Goal: Task Accomplishment & Management: Complete application form

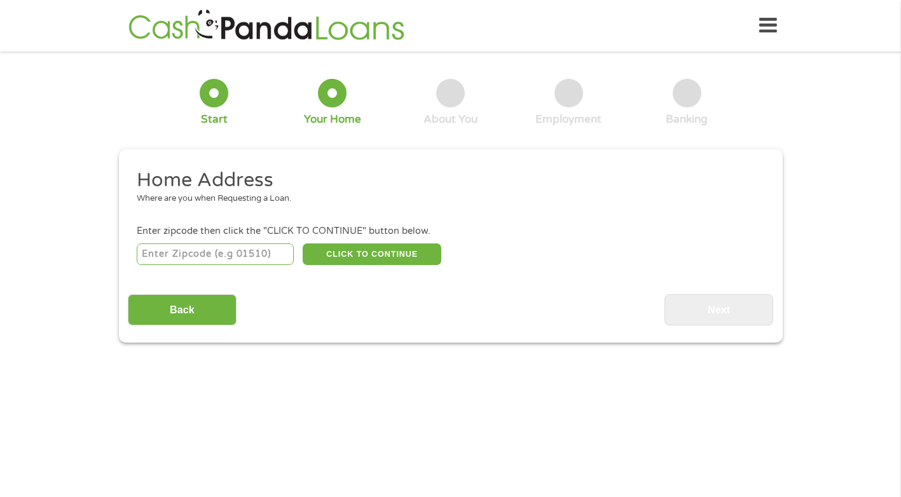
click at [224, 252] on input "number" at bounding box center [215, 254] width 157 height 22
type input "93291"
click at [371, 259] on button "CLICK TO CONTINUE" at bounding box center [372, 254] width 139 height 22
type input "93291"
type input "Visalia"
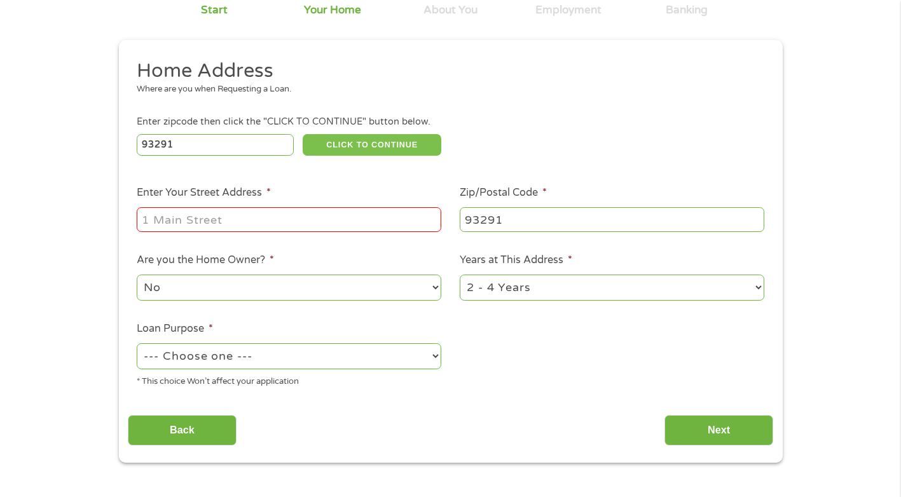
scroll to position [127, 0]
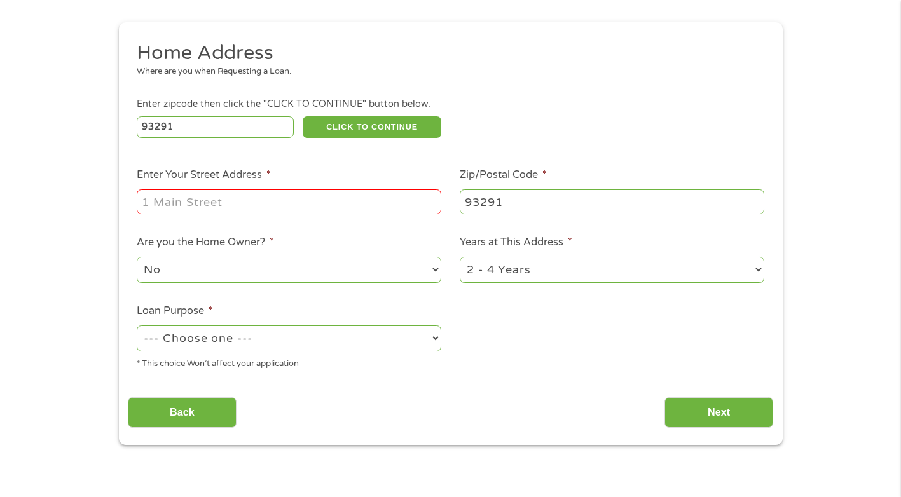
click at [270, 200] on input "Enter Your Street Address *" at bounding box center [289, 201] width 304 height 24
type input "[STREET_ADDRESS][PERSON_NAME]"
click at [760, 270] on select "1 Year or less 1 - 2 Years 2 - 4 Years Over 4 Years" at bounding box center [612, 270] width 304 height 26
select select "60months"
click at [460, 257] on select "1 Year or less 1 - 2 Years 2 - 4 Years Over 4 Years" at bounding box center [612, 270] width 304 height 26
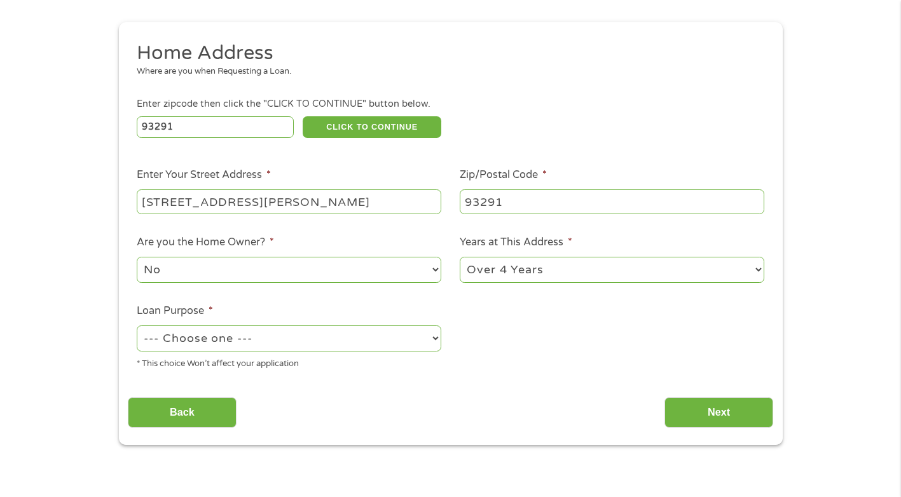
click at [316, 279] on select "No Yes" at bounding box center [289, 270] width 304 height 26
select select "yes"
click at [137, 257] on select "No Yes" at bounding box center [289, 270] width 304 height 26
click at [361, 341] on select "--- Choose one --- Pay Bills Debt Consolidation Home Improvement Major Purchase…" at bounding box center [289, 338] width 304 height 26
select select "paybills"
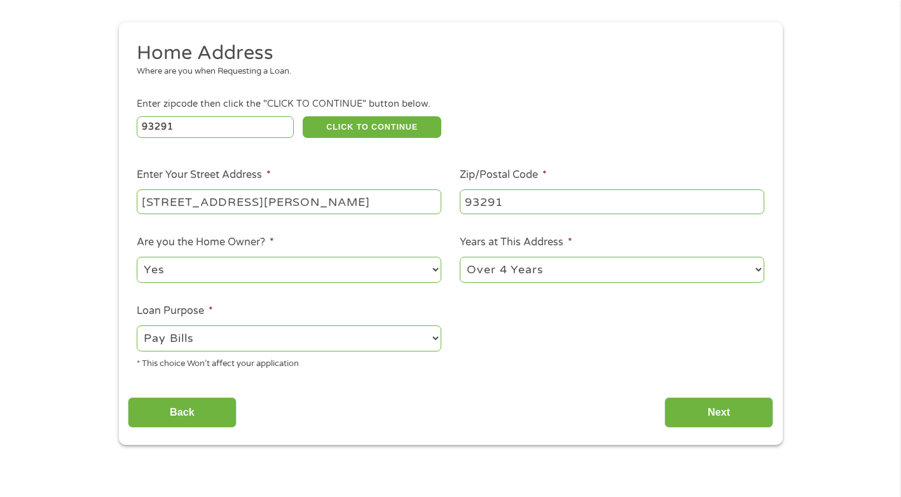
click at [137, 325] on select "--- Choose one --- Pay Bills Debt Consolidation Home Improvement Major Purchase…" at bounding box center [289, 338] width 304 height 26
click at [681, 409] on input "Next" at bounding box center [718, 412] width 109 height 31
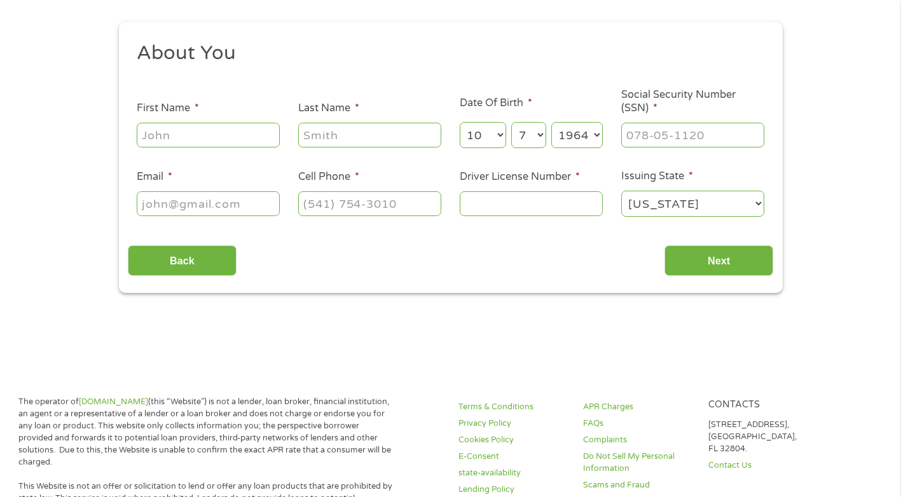
scroll to position [0, 0]
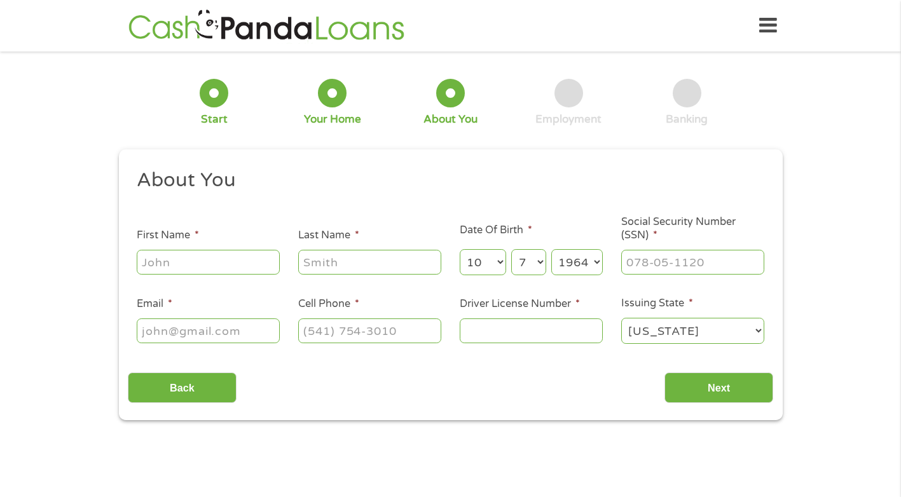
click at [245, 261] on input "First Name *" at bounding box center [208, 262] width 143 height 24
type input "[PERSON_NAME]"
type input "[EMAIL_ADDRESS][DOMAIN_NAME]"
type input "[PHONE_NUMBER]"
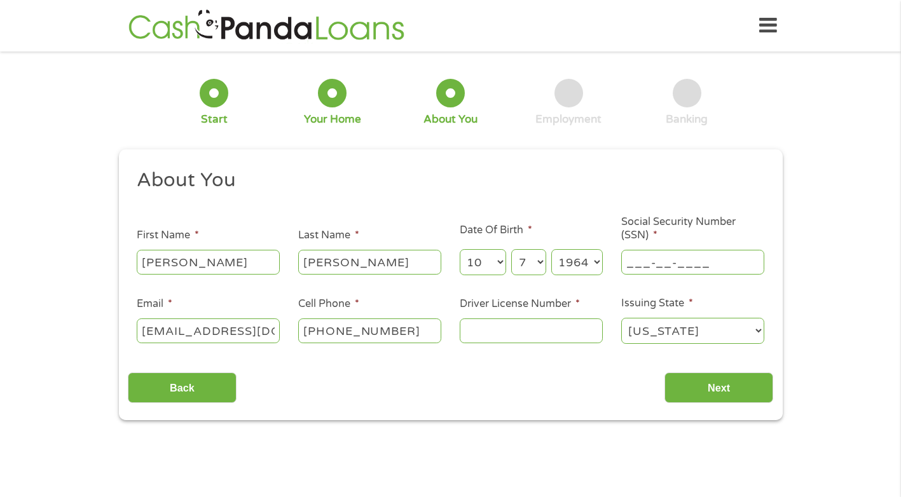
click at [659, 256] on input "___-__-____" at bounding box center [692, 262] width 143 height 24
type input "543-84-8950"
click at [545, 331] on input "Driver License Number *" at bounding box center [531, 330] width 143 height 24
type input "B8508011"
click at [711, 390] on input "Next" at bounding box center [718, 387] width 109 height 31
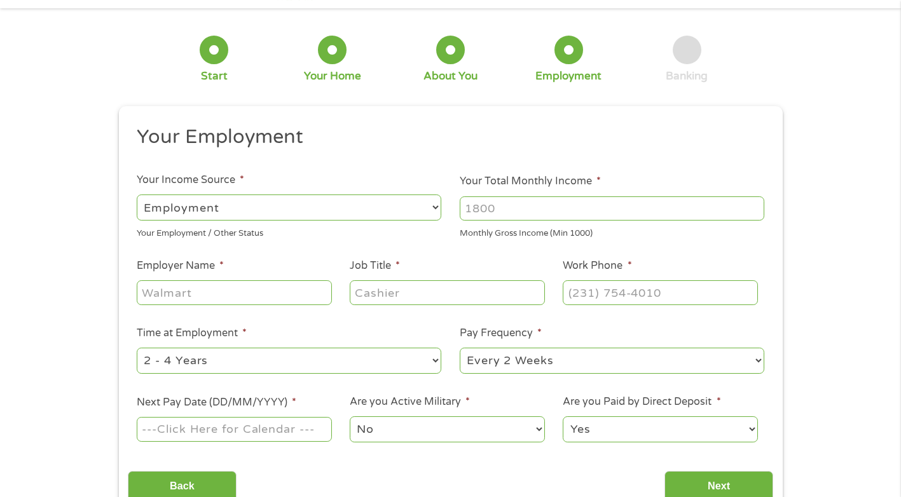
scroll to position [64, 0]
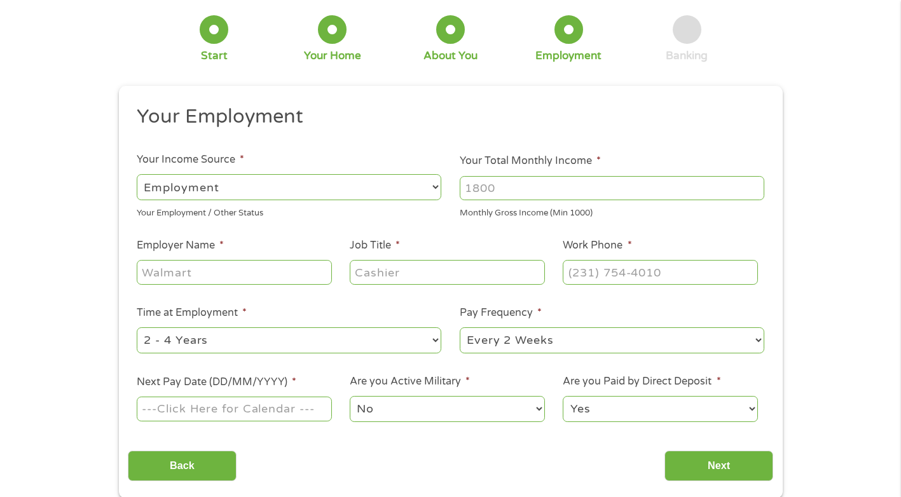
click at [331, 184] on select "--- Choose one --- Employment [DEMOGRAPHIC_DATA] Benefits" at bounding box center [289, 187] width 304 height 26
click at [504, 191] on input "Your Total Monthly Income *" at bounding box center [612, 188] width 304 height 24
type input "2800"
click at [228, 270] on input "Employer Name *" at bounding box center [234, 272] width 195 height 24
type input "ihss"
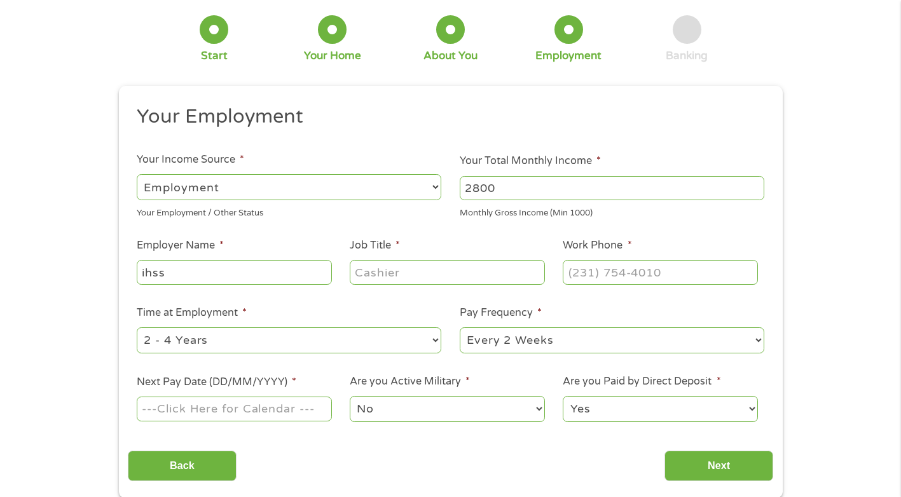
click at [377, 277] on input "Job Title *" at bounding box center [447, 272] width 195 height 24
type input "care provider"
click at [584, 268] on input "(___) ___-____" at bounding box center [660, 272] width 195 height 24
type input "[PHONE_NUMBER]"
click at [434, 342] on select "--- Choose one --- 1 Year or less 1 - 2 Years 2 - 4 Years Over 4 Years" at bounding box center [289, 340] width 304 height 26
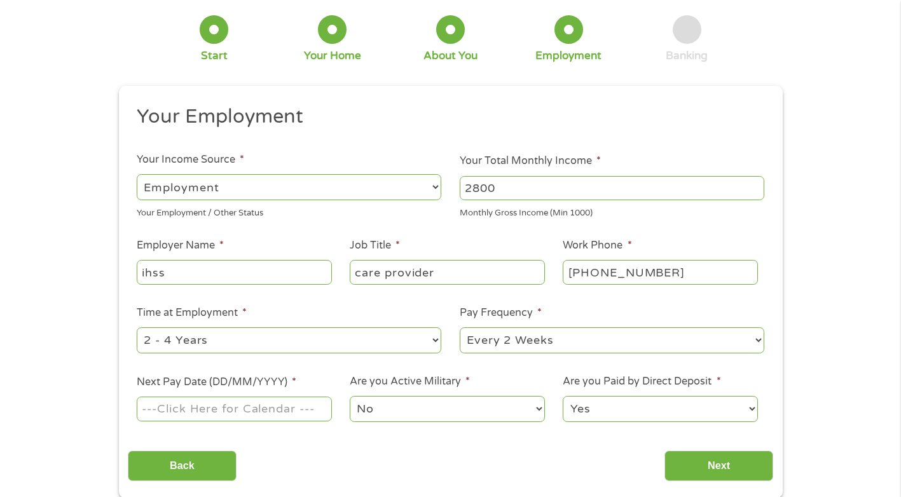
select select "60months"
click at [137, 327] on select "--- Choose one --- 1 Year or less 1 - 2 Years 2 - 4 Years Over 4 Years" at bounding box center [289, 340] width 304 height 26
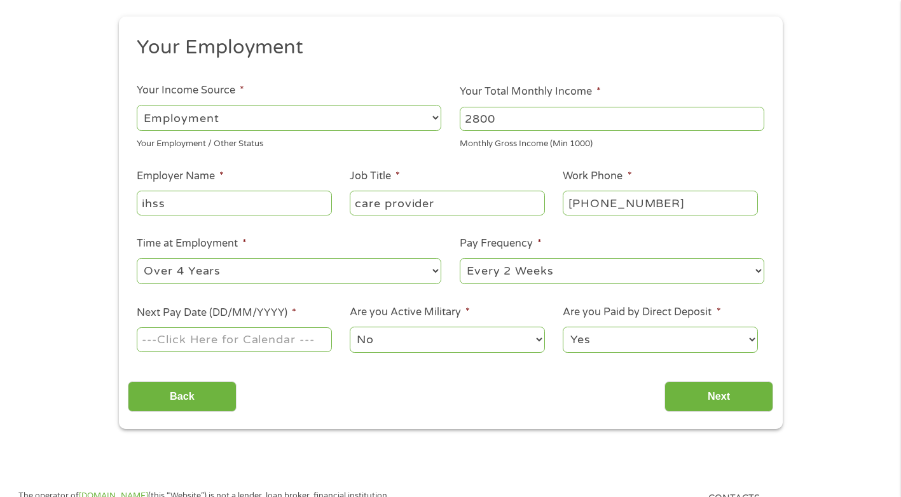
scroll to position [191, 0]
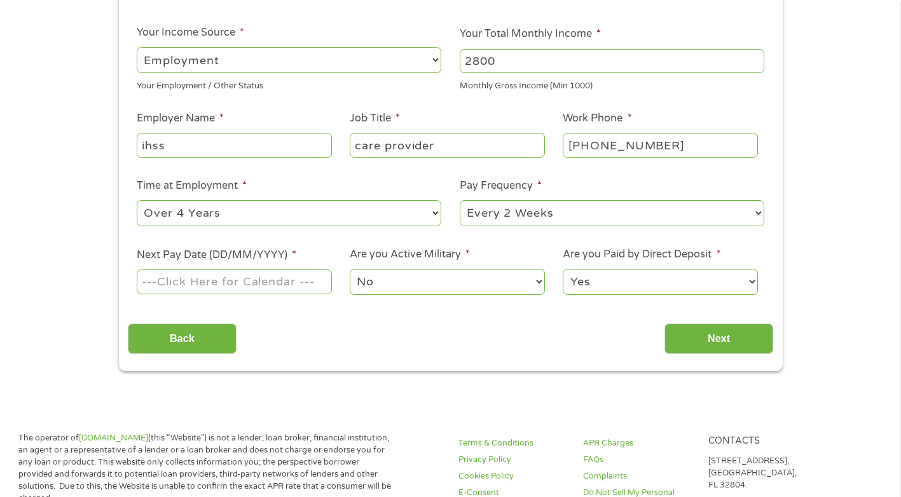
click at [196, 285] on input "Next Pay Date (DD/MM/YYYY) *" at bounding box center [234, 282] width 195 height 24
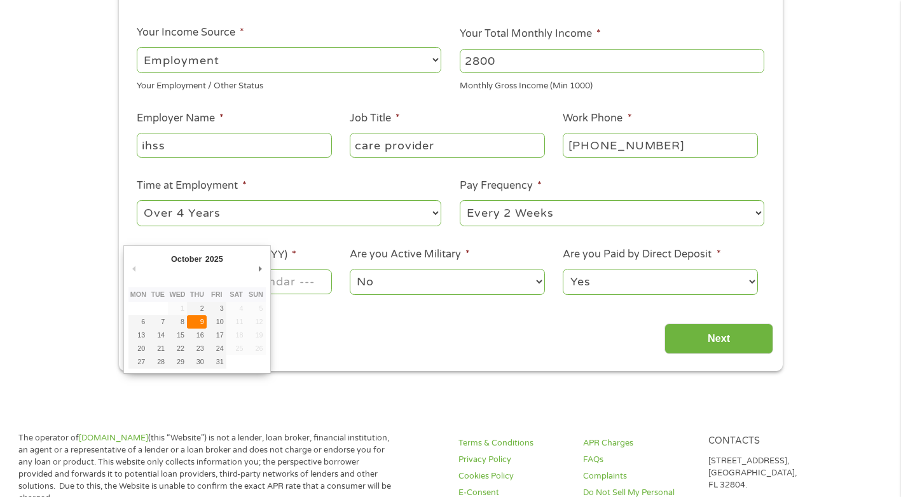
type input "[DATE]"
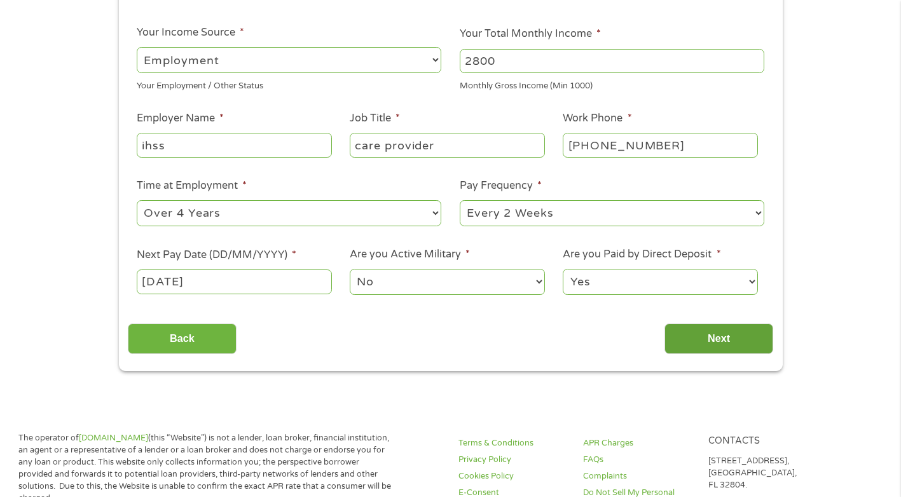
click at [708, 327] on input "Next" at bounding box center [718, 339] width 109 height 31
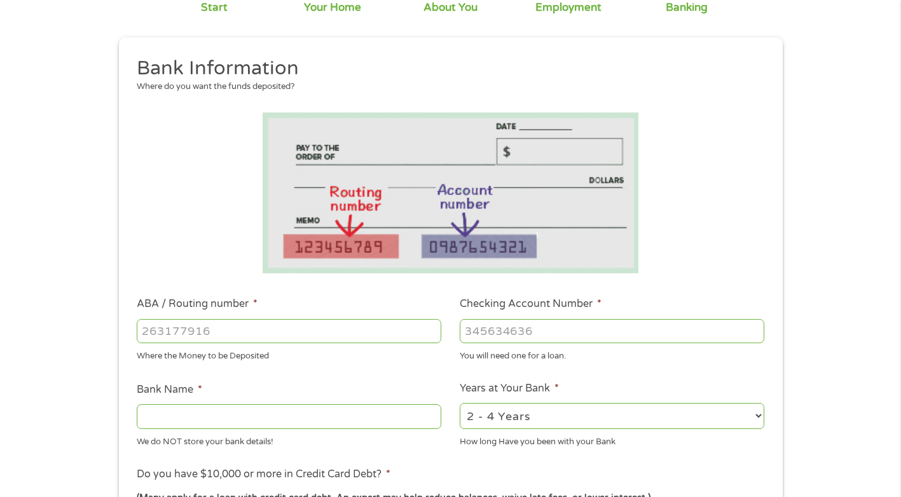
scroll to position [127, 0]
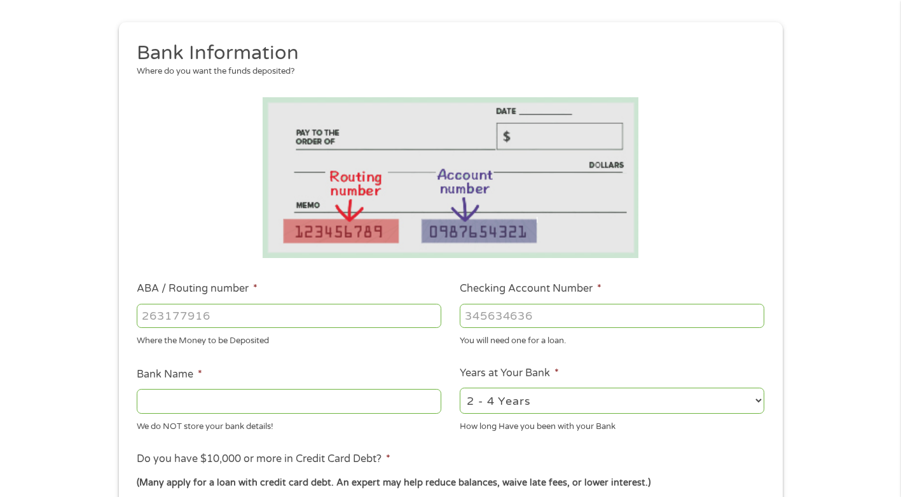
click at [264, 322] on input "ABA / Routing number *" at bounding box center [289, 316] width 304 height 24
type input "322271627"
type input "[PERSON_NAME] [PERSON_NAME] BANK NA"
type input "322271627"
click at [491, 319] on input "Checking Account Number *" at bounding box center [612, 316] width 304 height 24
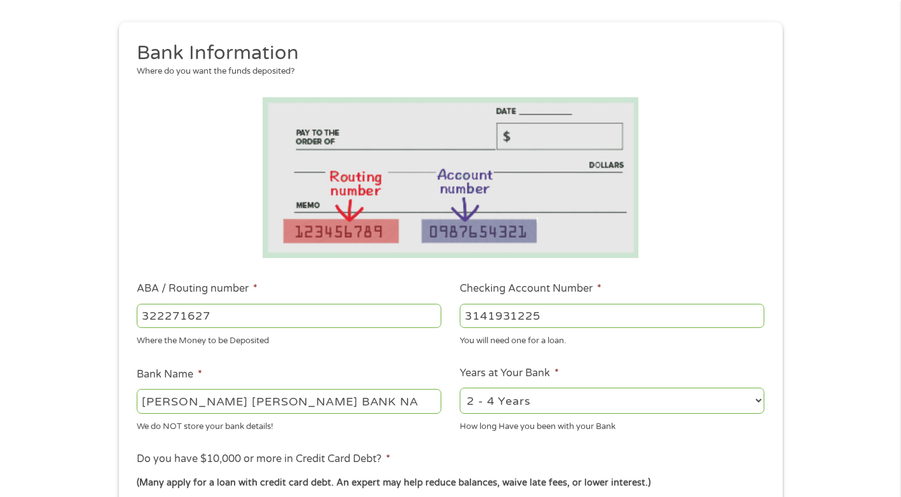
type input "3141931225"
click at [760, 402] on select "2 - 4 Years 6 - 12 Months 1 - 2 Years Over 4 Years" at bounding box center [612, 401] width 304 height 26
click at [460, 388] on select "2 - 4 Years 6 - 12 Months 1 - 2 Years Over 4 Years" at bounding box center [612, 401] width 304 height 26
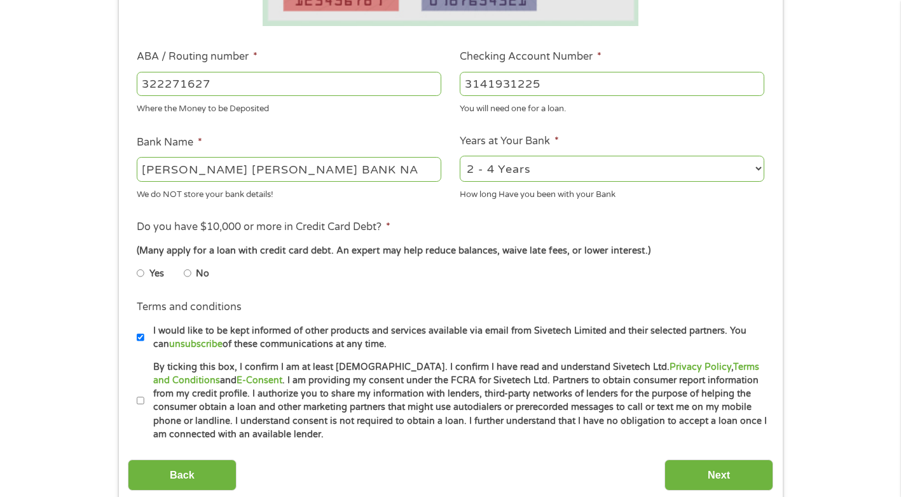
scroll to position [381, 0]
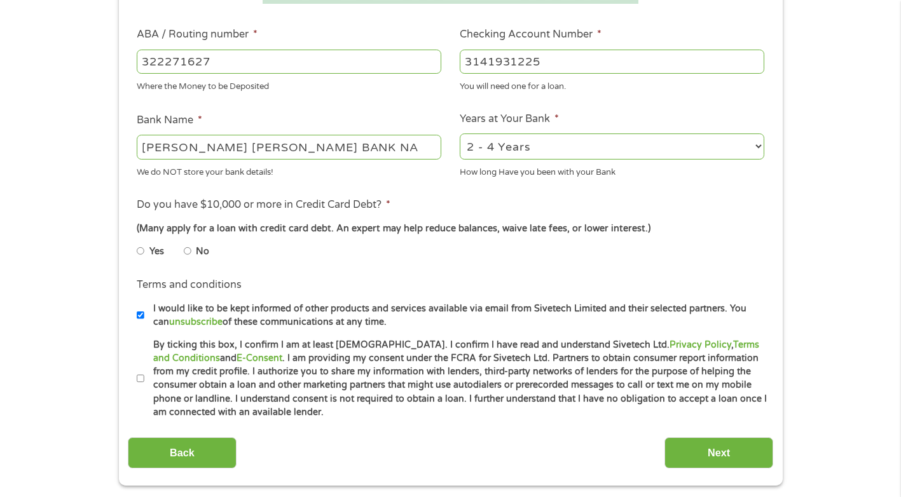
click at [185, 250] on input "No" at bounding box center [188, 251] width 8 height 20
radio input "true"
click at [143, 384] on input "By ticking this box, I confirm I am at least [DEMOGRAPHIC_DATA]. I confirm I ha…" at bounding box center [141, 379] width 8 height 20
checkbox input "true"
click at [697, 451] on input "Next" at bounding box center [718, 452] width 109 height 31
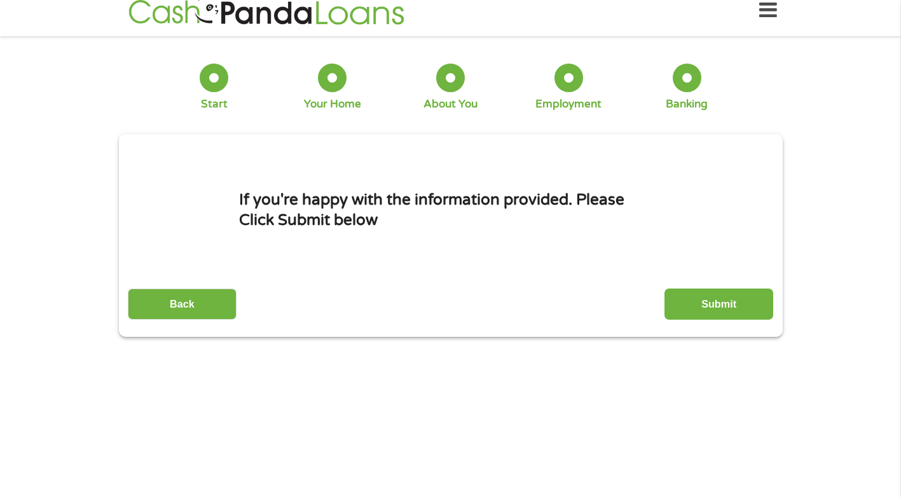
scroll to position [0, 0]
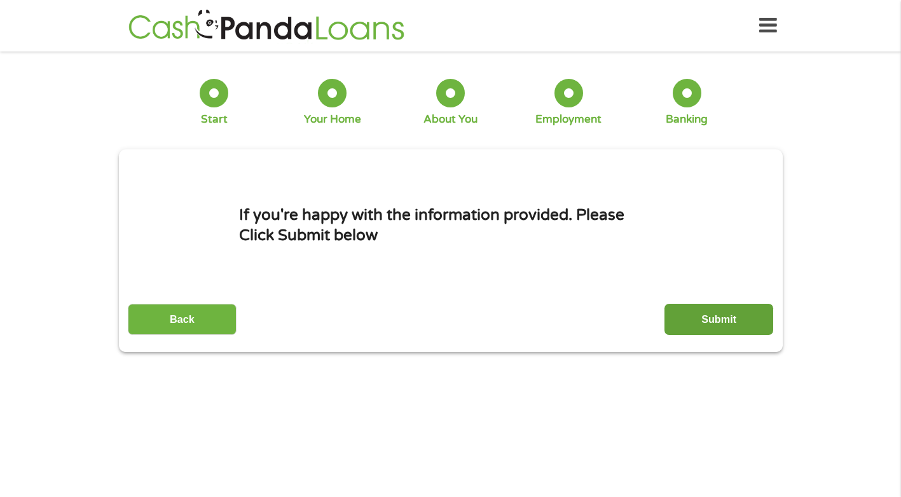
click at [723, 320] on input "Submit" at bounding box center [718, 319] width 109 height 31
